Goal: Information Seeking & Learning: Learn about a topic

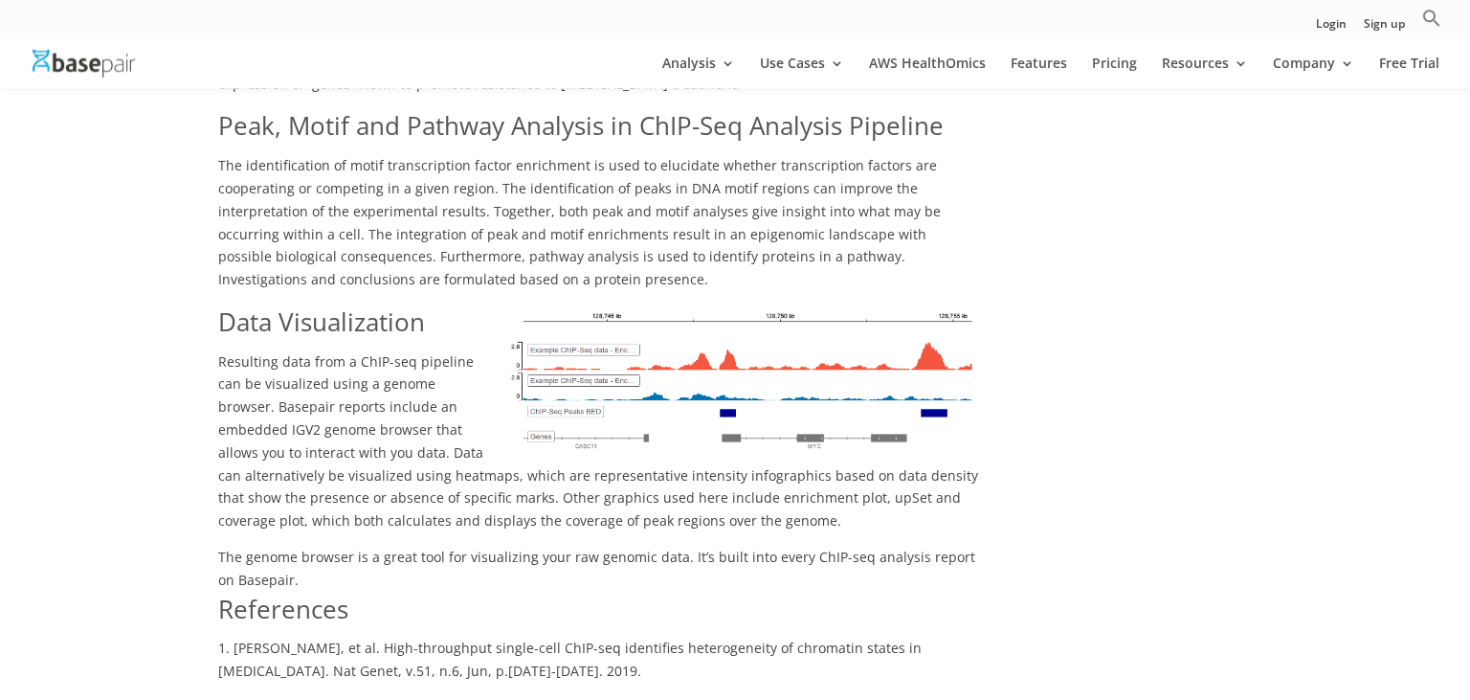
scroll to position [2972, 0]
click at [821, 306] on img at bounding box center [740, 381] width 478 height 150
click at [812, 306] on img at bounding box center [740, 381] width 478 height 150
click at [814, 306] on img at bounding box center [740, 381] width 478 height 150
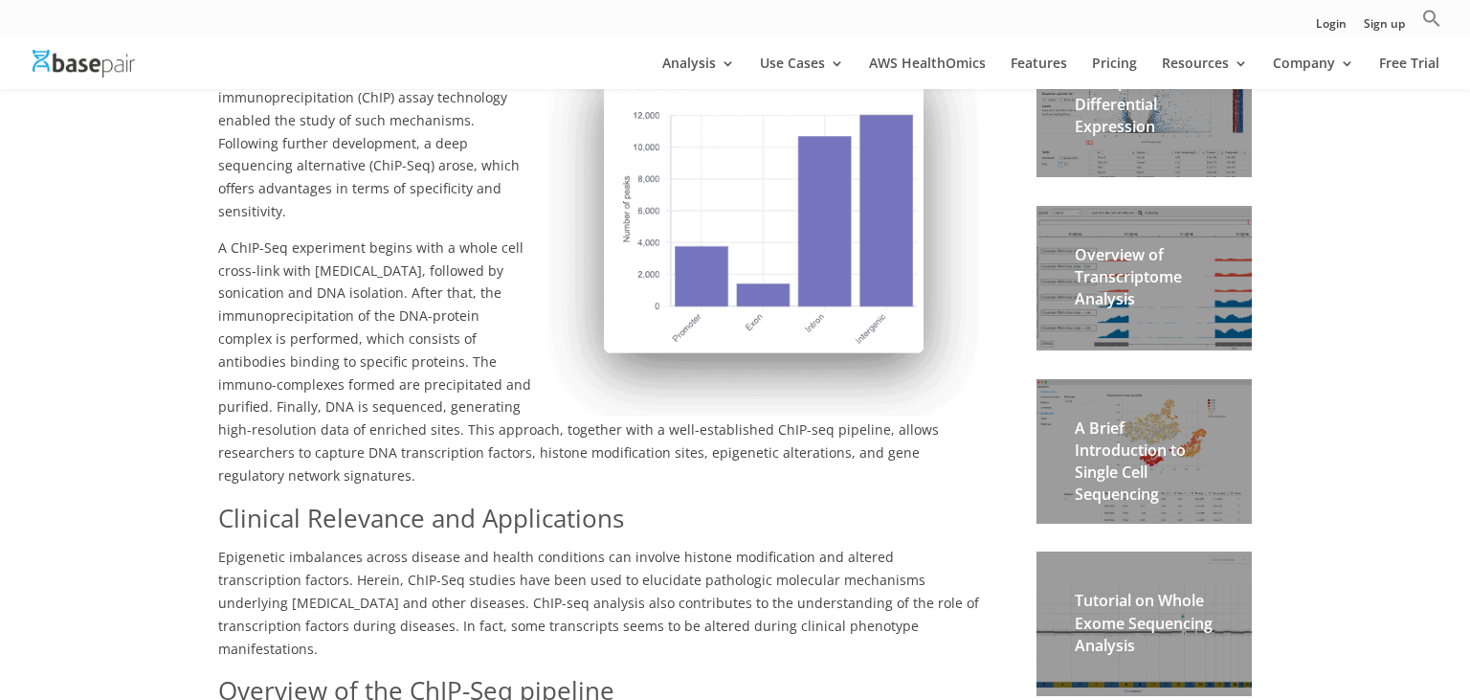
scroll to position [505, 0]
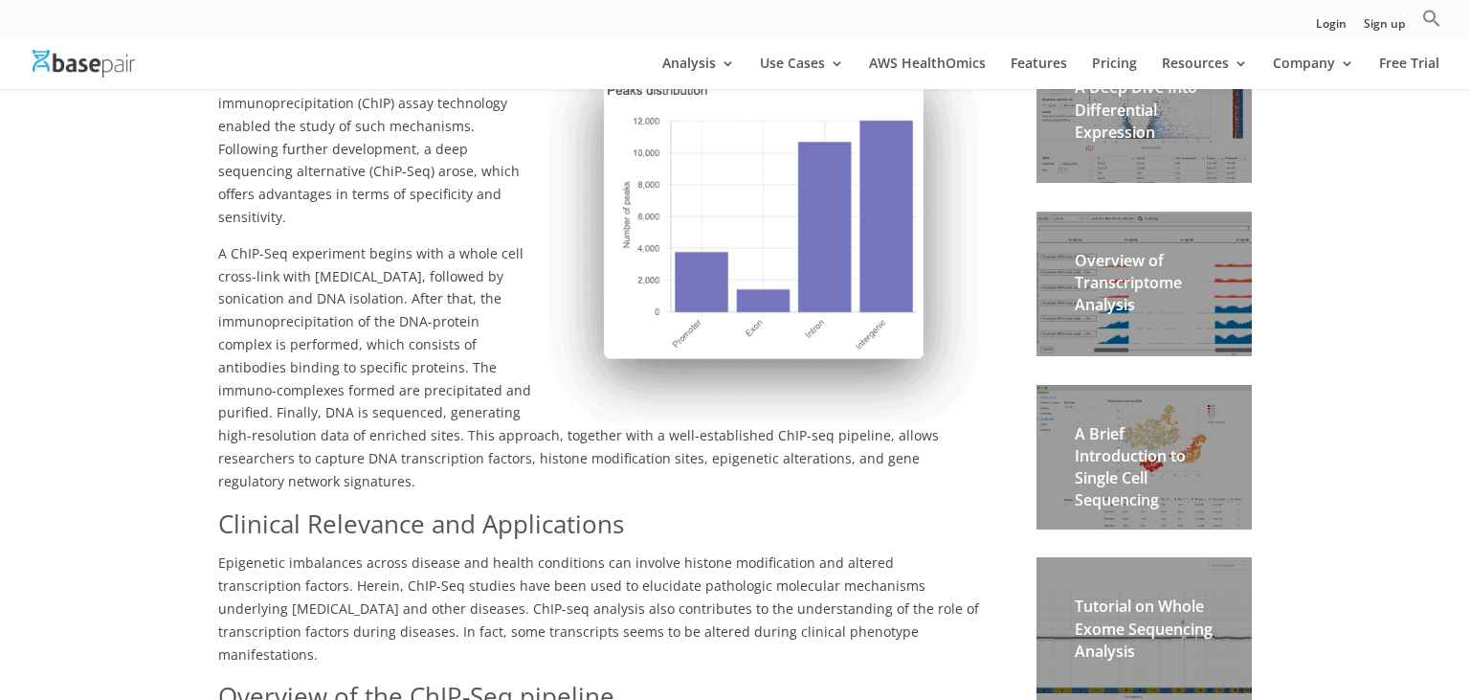
click at [1121, 126] on h2 "A Deep Dive Into Differential Expression" at bounding box center [1144, 115] width 139 height 77
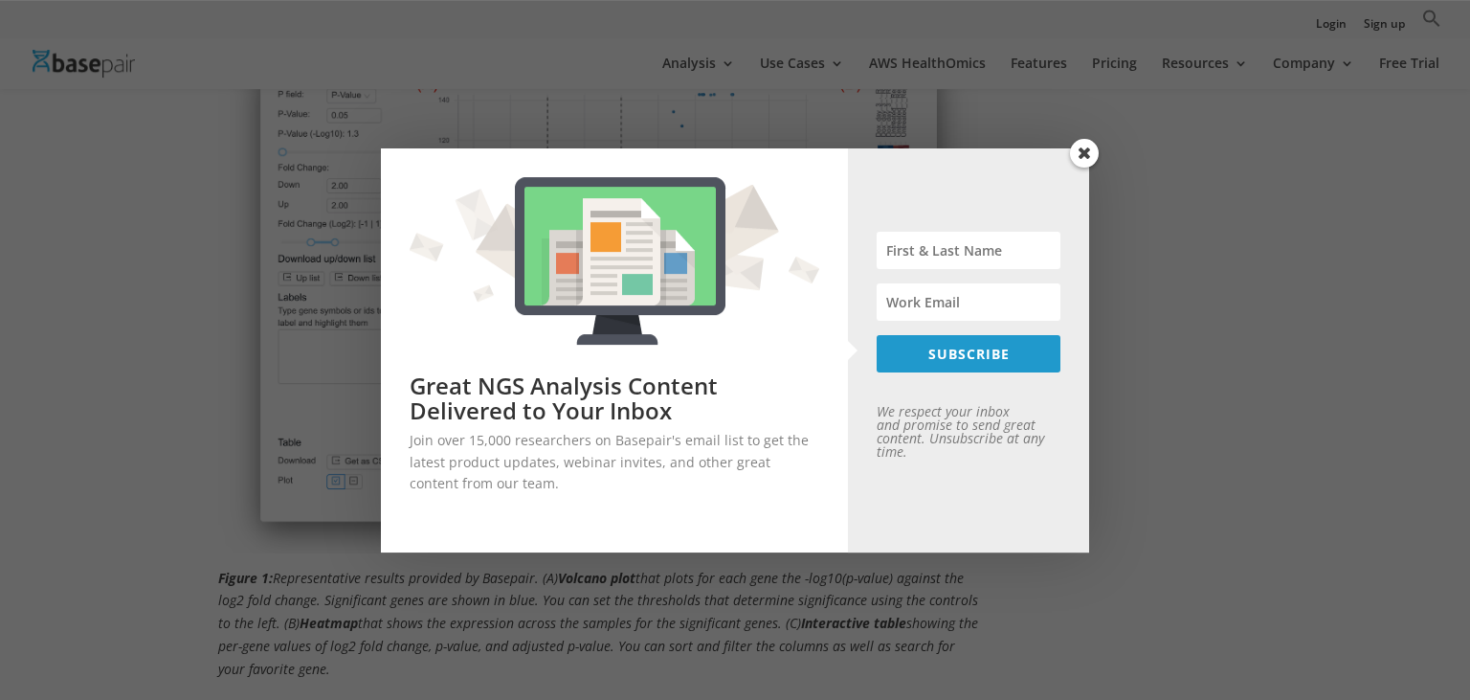
scroll to position [1233, 0]
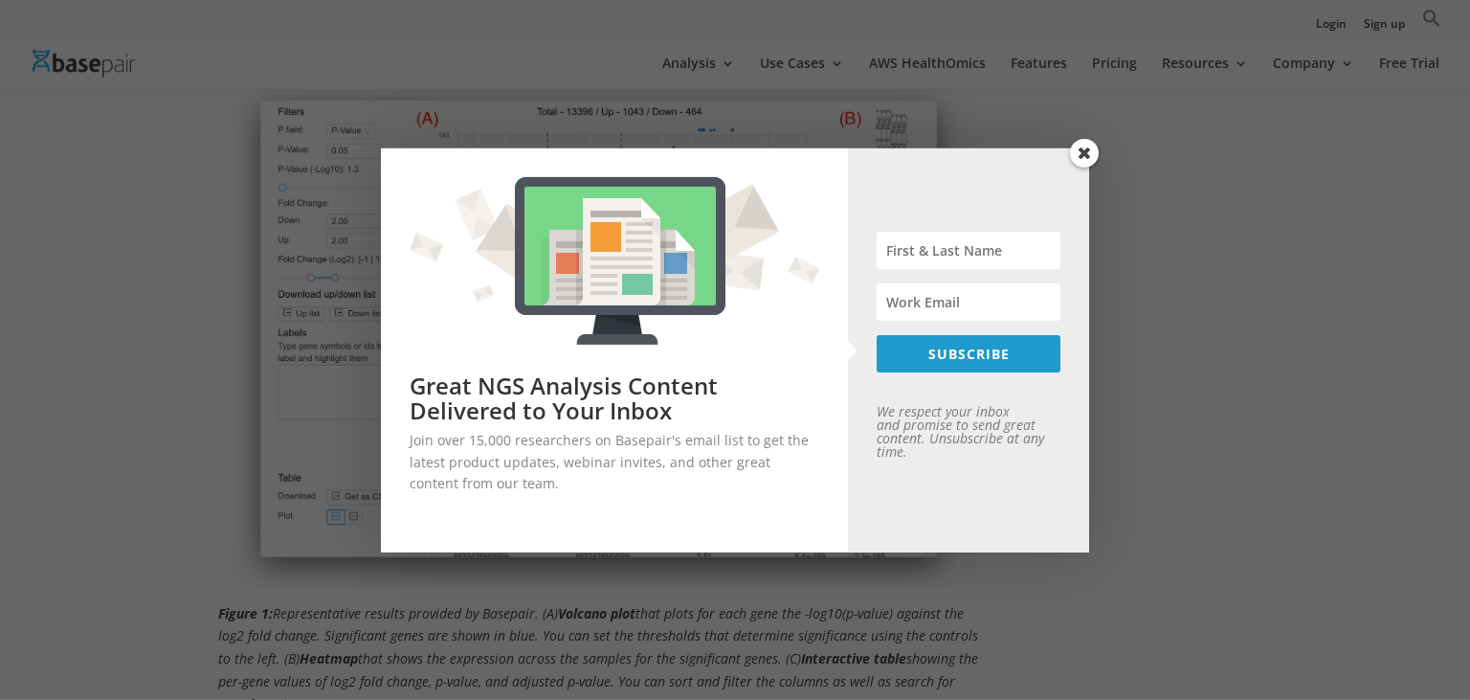
click at [1089, 149] on span at bounding box center [1084, 153] width 29 height 29
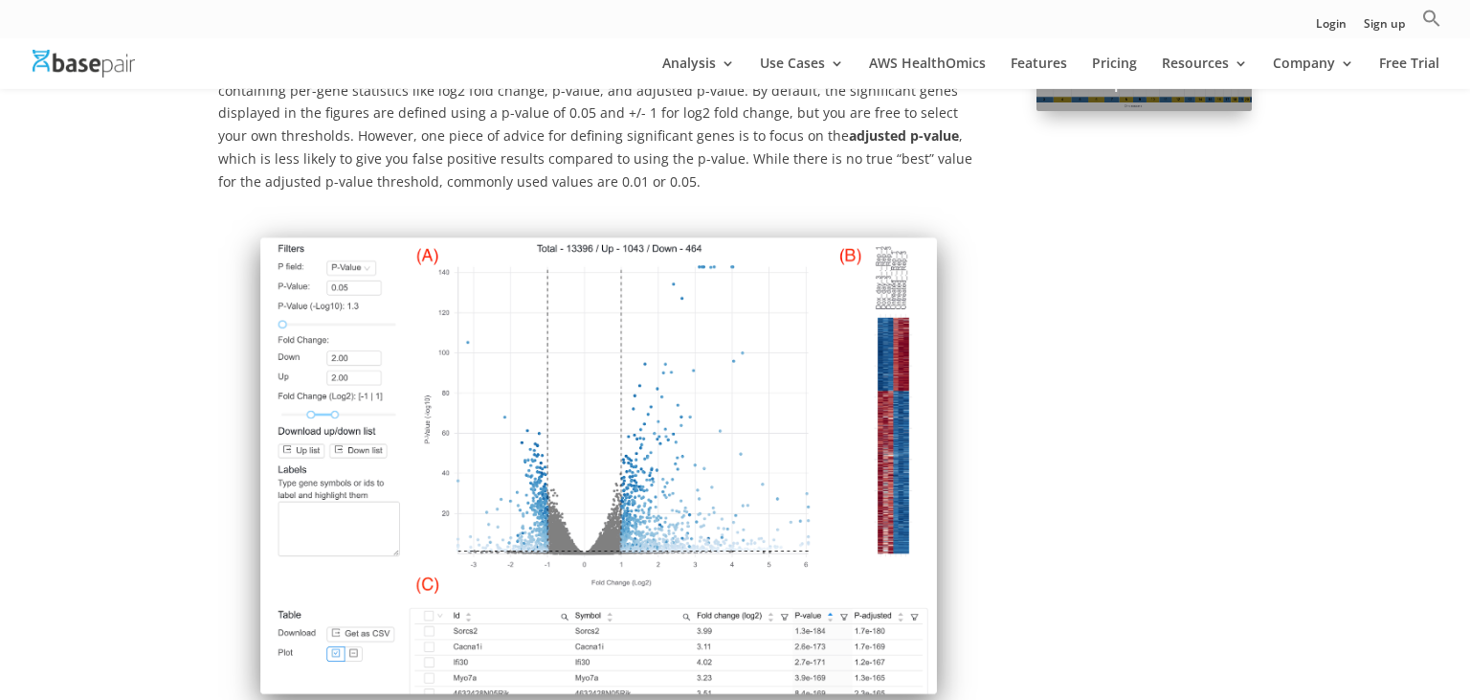
scroll to position [1122, 0]
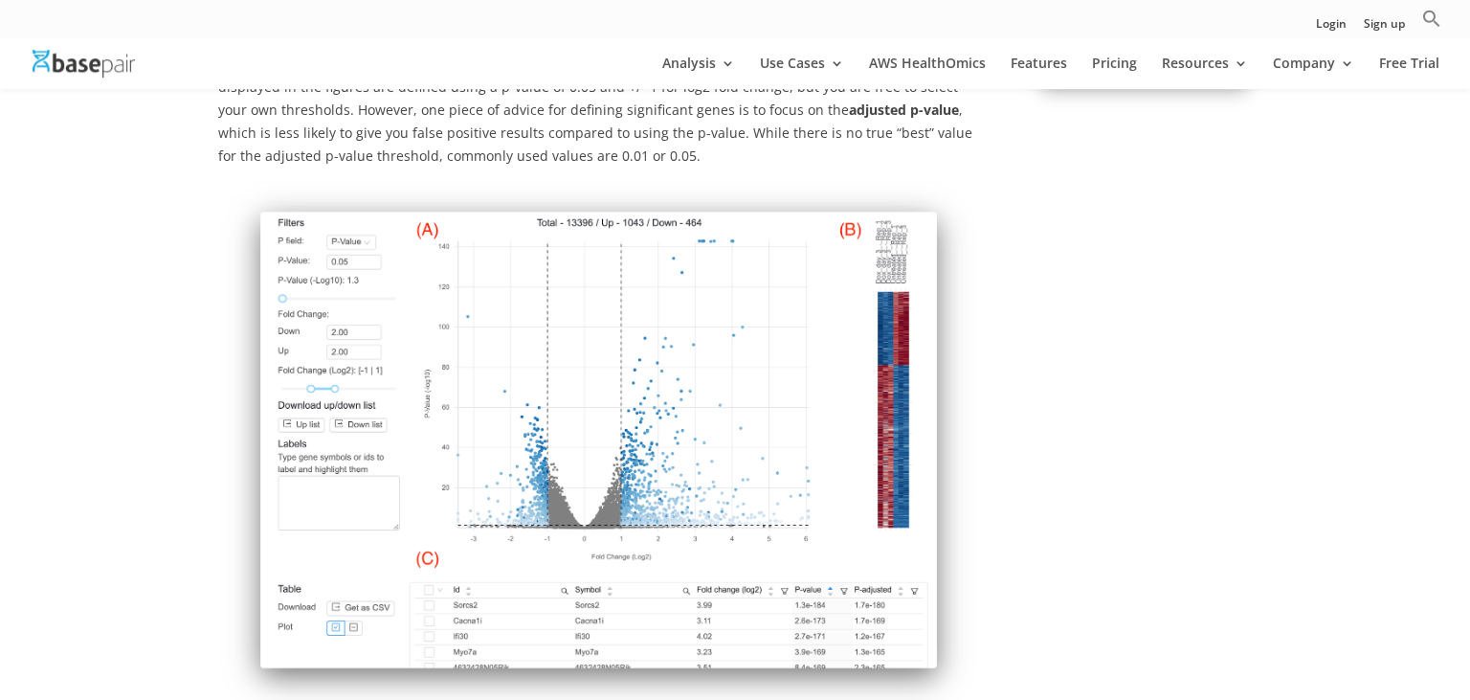
click at [798, 347] on img at bounding box center [598, 439] width 761 height 519
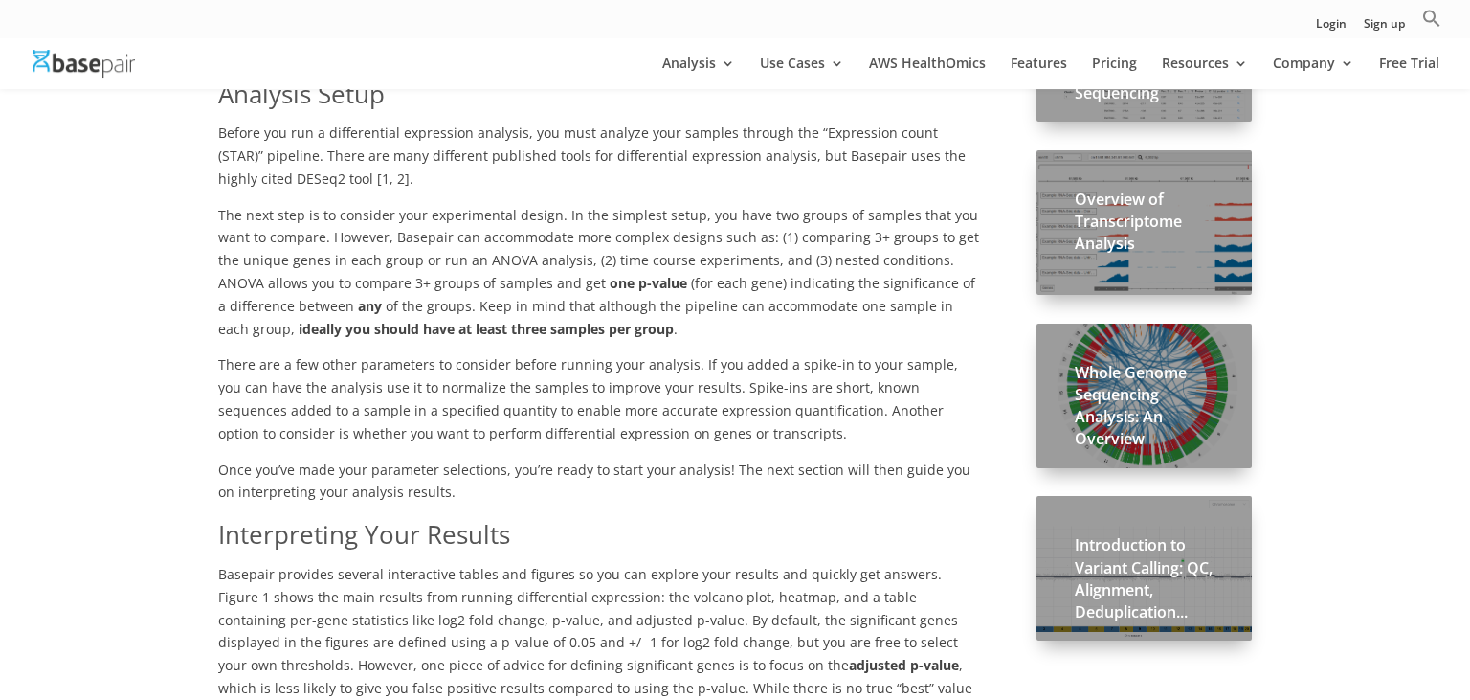
scroll to position [553, 0]
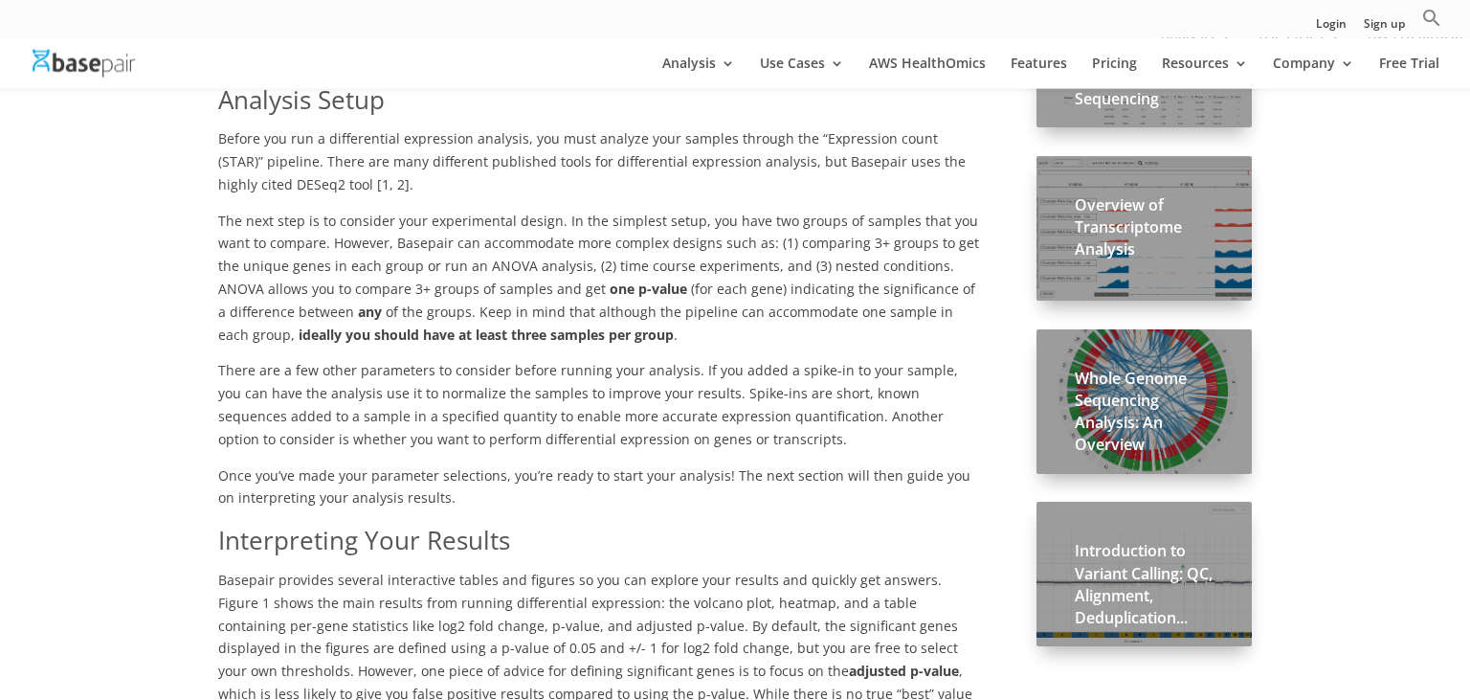
click at [1166, 568] on h2 "Introduction to Variant Calling: QC, Alignment, Deduplication..." at bounding box center [1144, 589] width 139 height 99
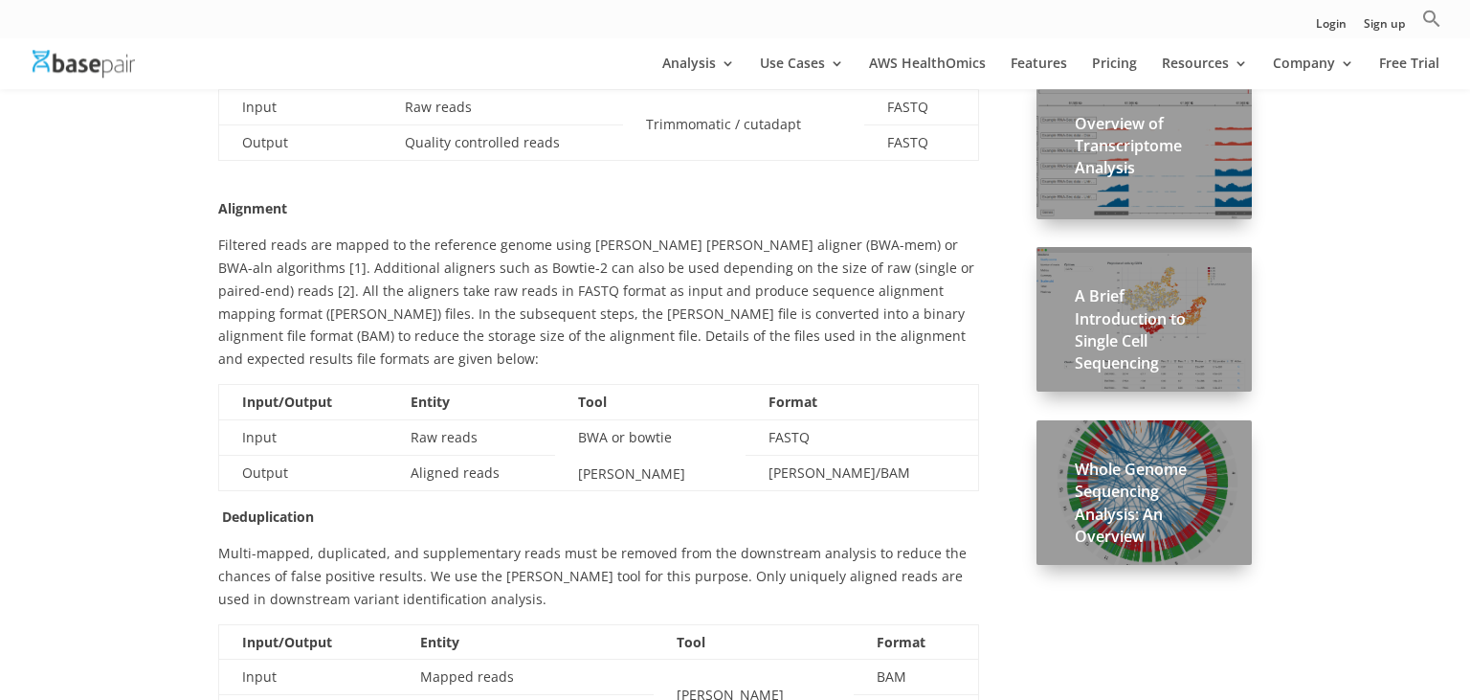
scroll to position [809, 0]
click at [1145, 486] on h2 "Whole Genome Sequencing Analysis: An Overview" at bounding box center [1144, 506] width 139 height 99
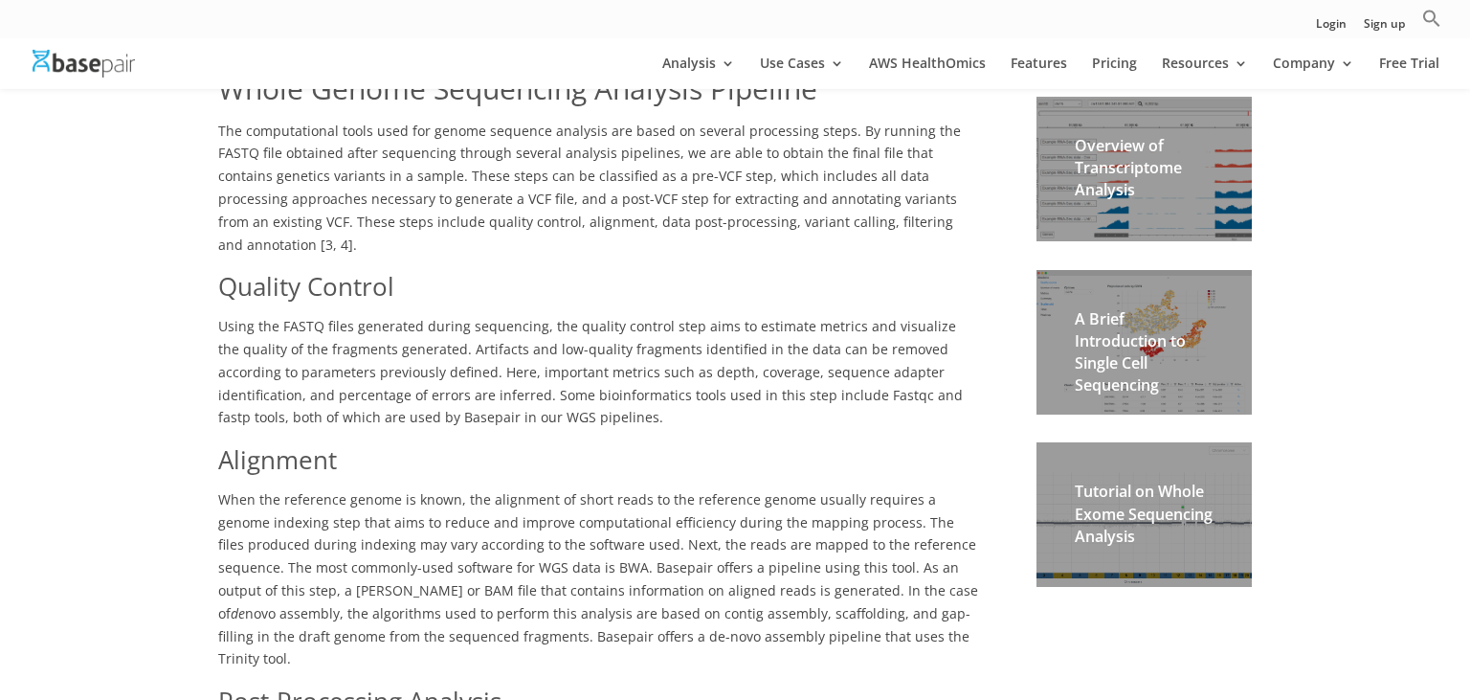
scroll to position [618, 0]
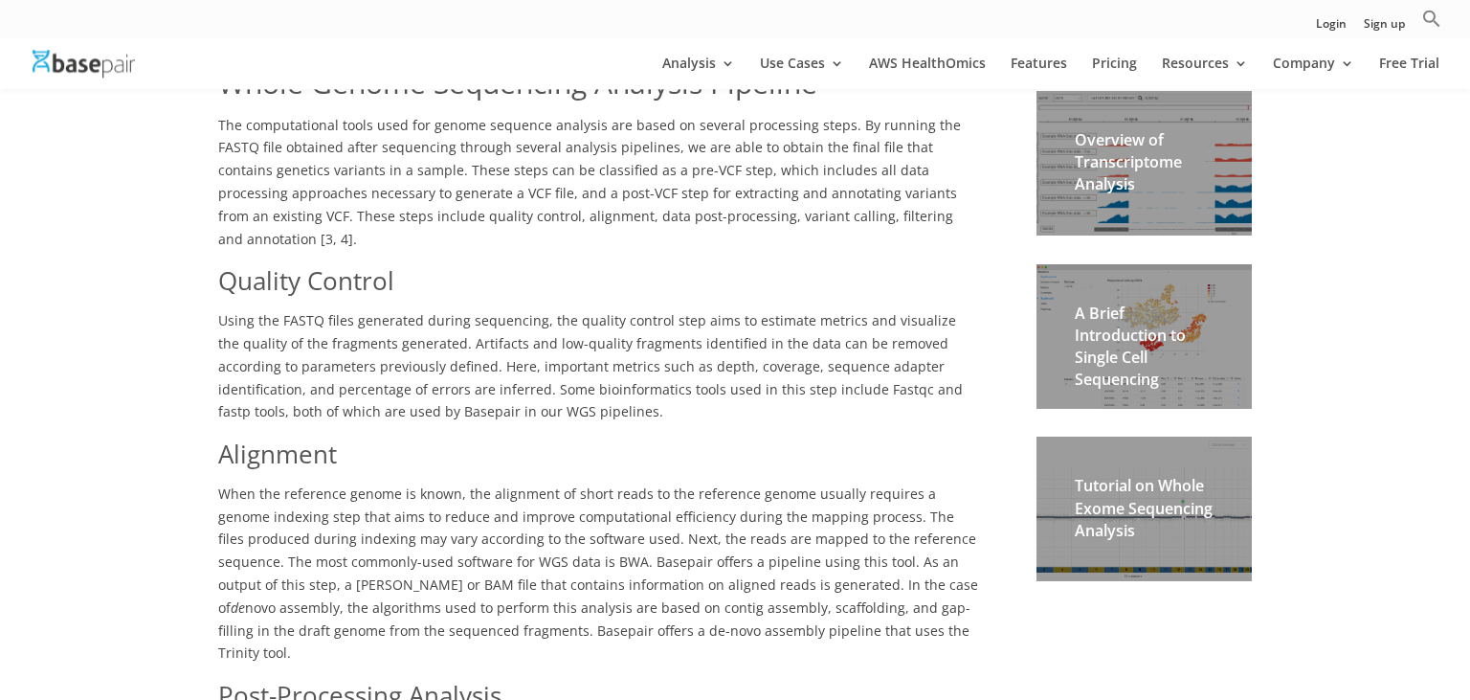
click at [1181, 360] on h2 "A Brief Introduction to Single Cell Sequencing" at bounding box center [1144, 351] width 139 height 99
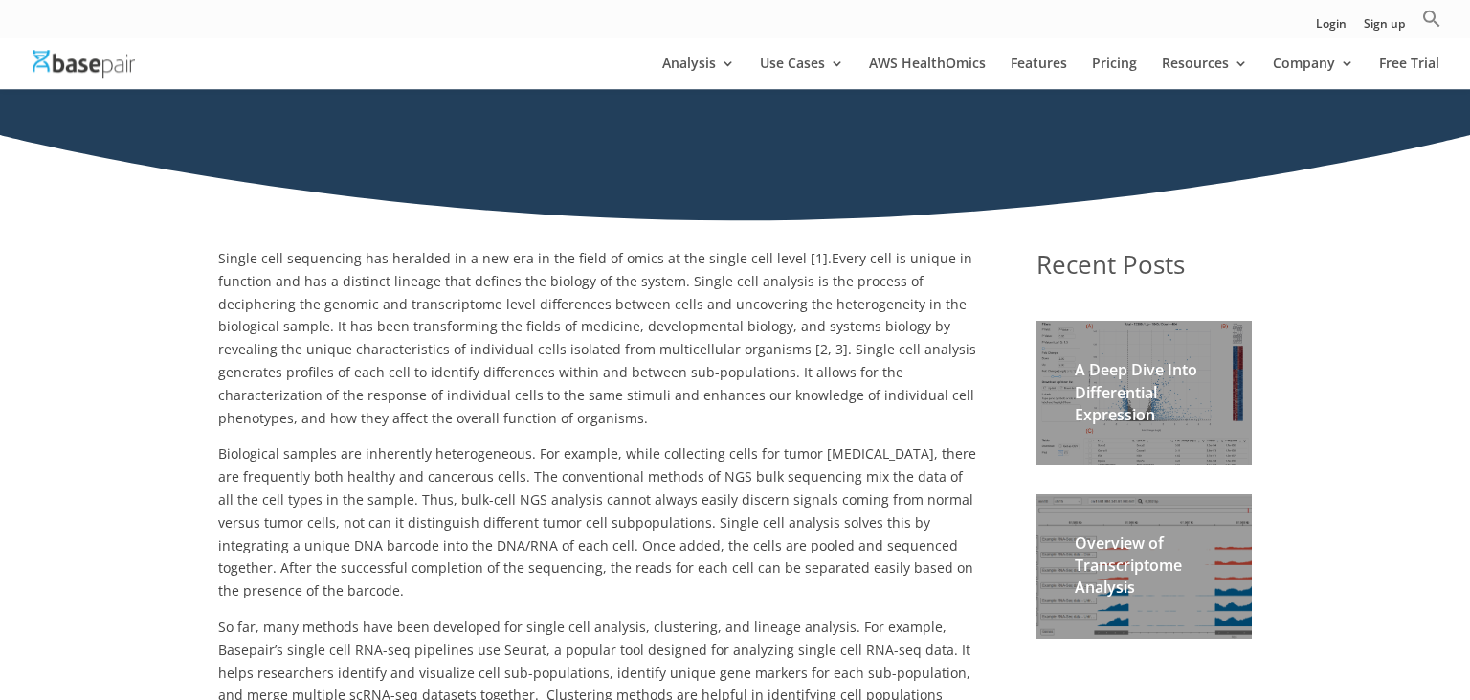
scroll to position [195, 0]
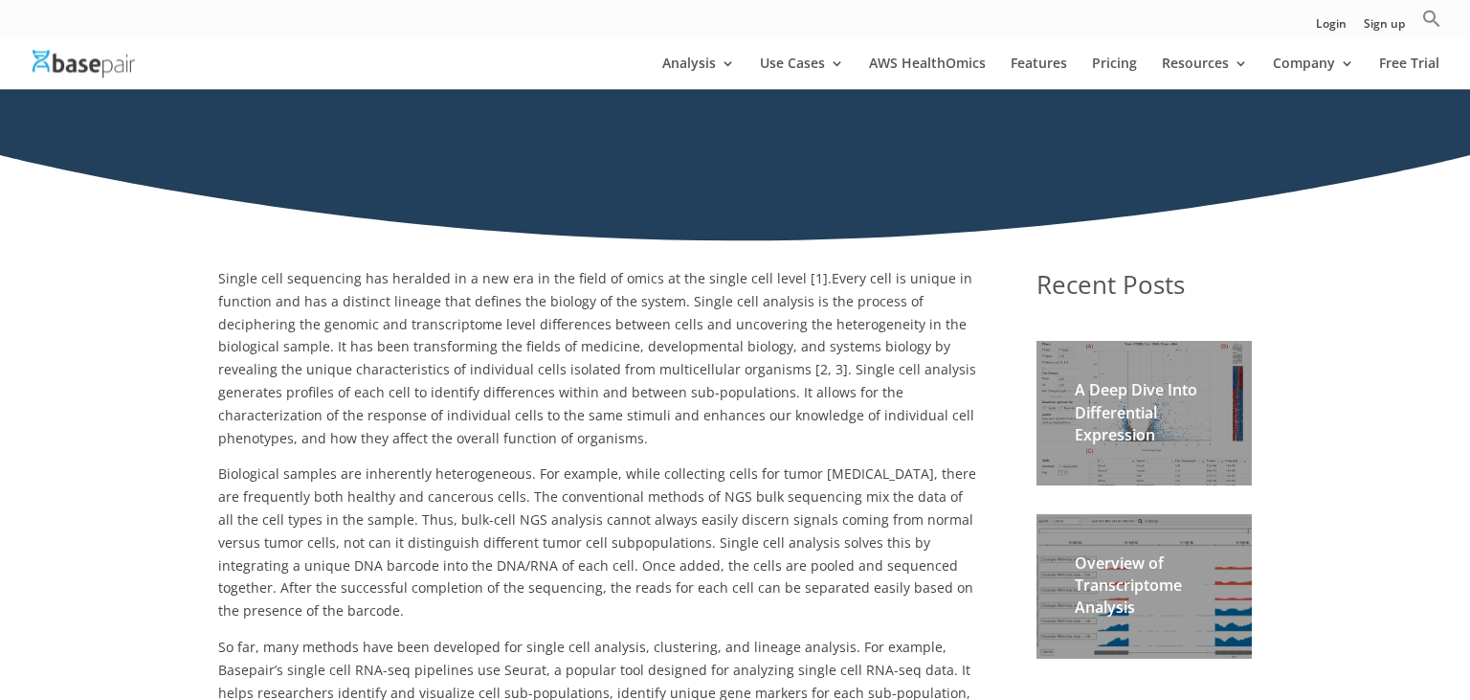
click at [1146, 408] on h2 "A Deep Dive Into Differential Expression" at bounding box center [1144, 417] width 139 height 77
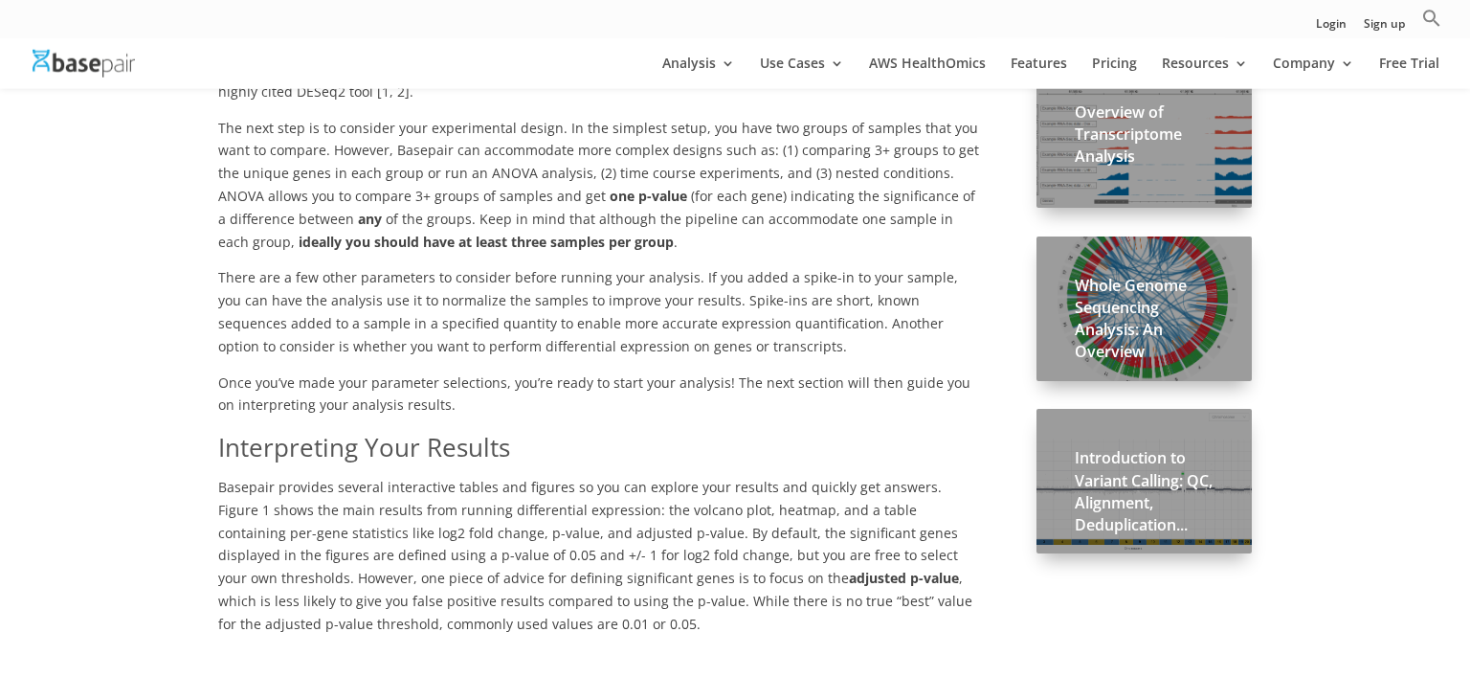
scroll to position [651, 0]
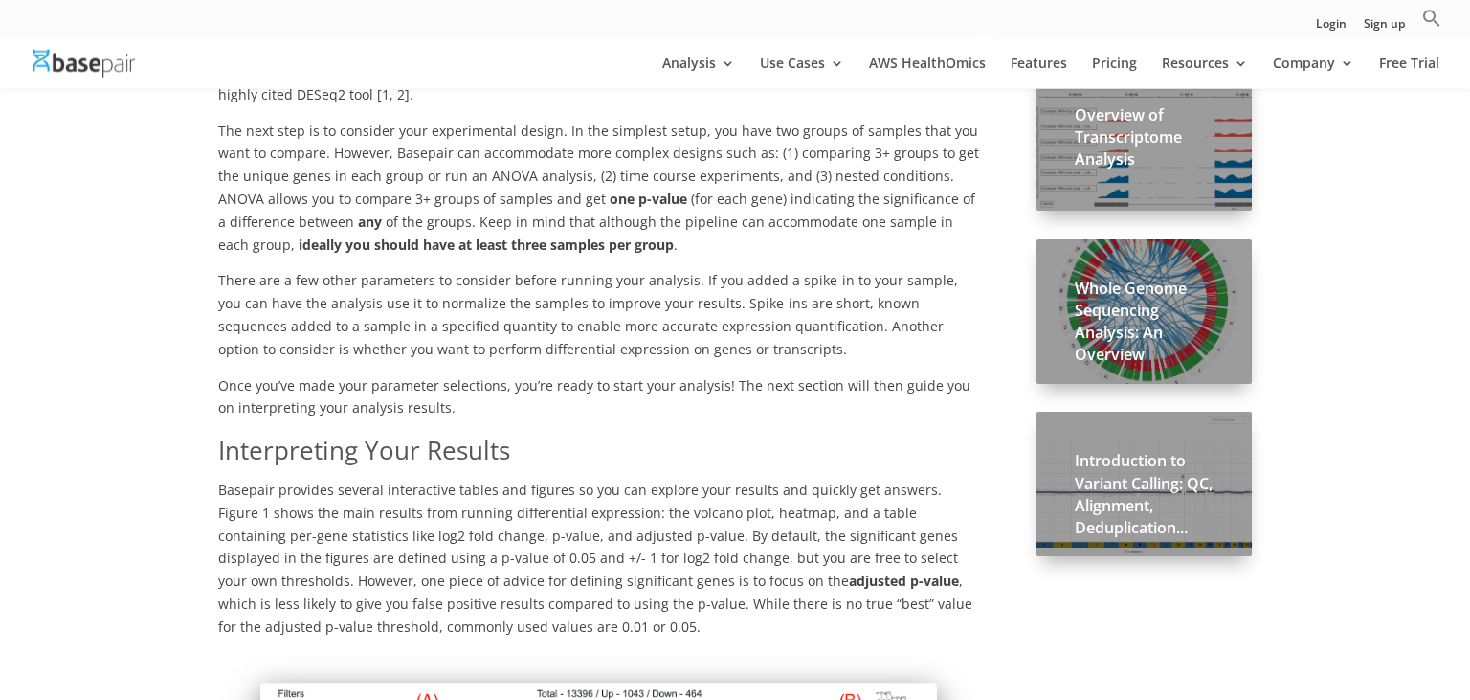
click at [1122, 325] on h2 "Whole Genome Sequencing Analysis: An Overview" at bounding box center [1144, 327] width 139 height 99
